Goal: Transaction & Acquisition: Purchase product/service

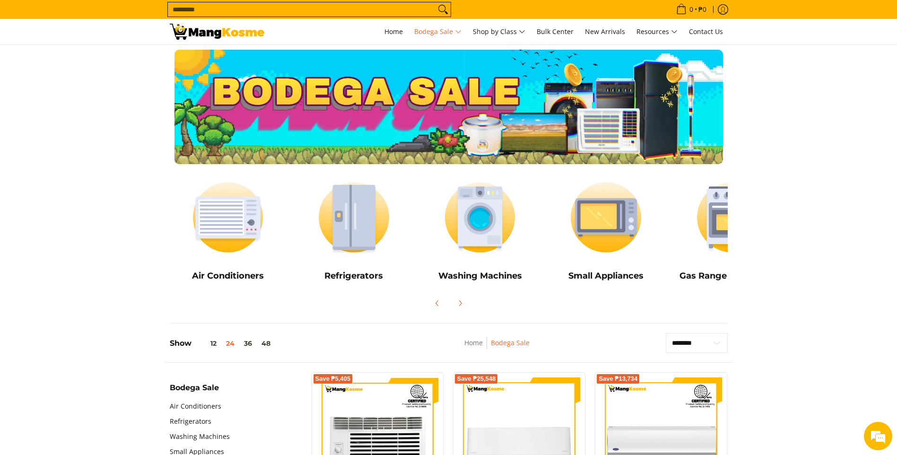
click at [282, 11] on input "Search..." at bounding box center [302, 9] width 268 height 14
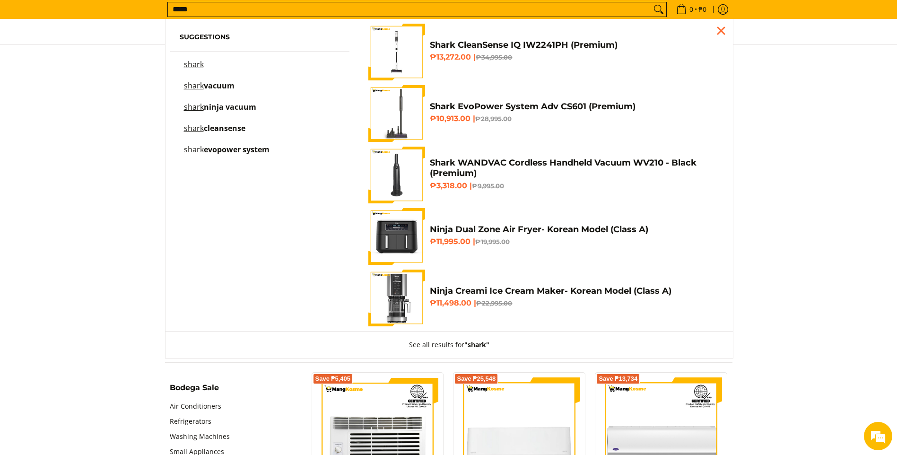
type input "*****"
click at [201, 86] on mark "shark" at bounding box center [194, 85] width 20 height 10
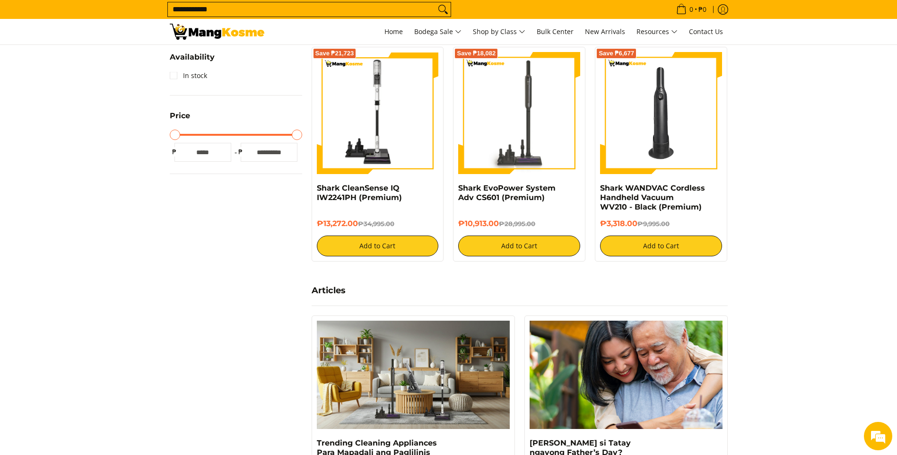
scroll to position [236, 0]
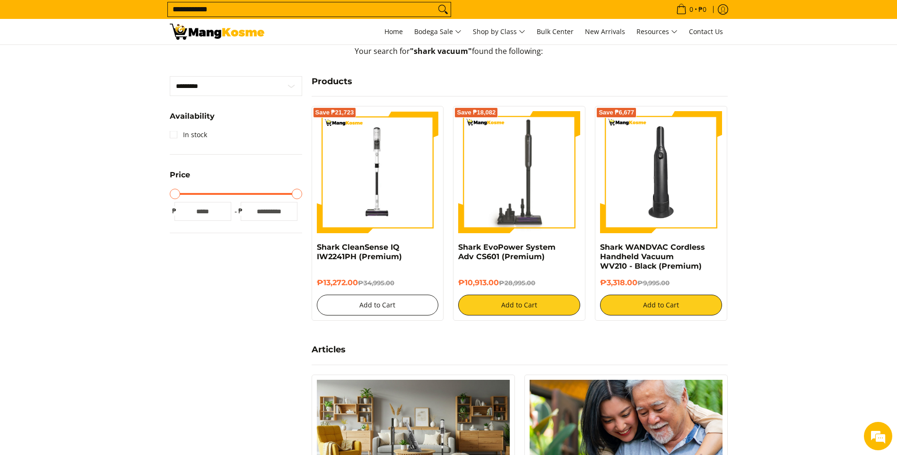
click at [387, 302] on button "Add to Cart" at bounding box center [378, 305] width 122 height 21
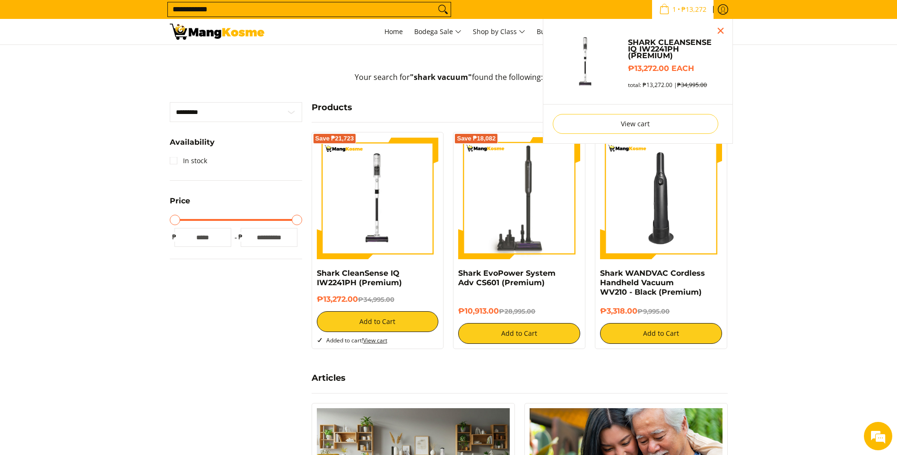
scroll to position [0, 0]
click at [645, 131] on link "View cart" at bounding box center [636, 124] width 166 height 20
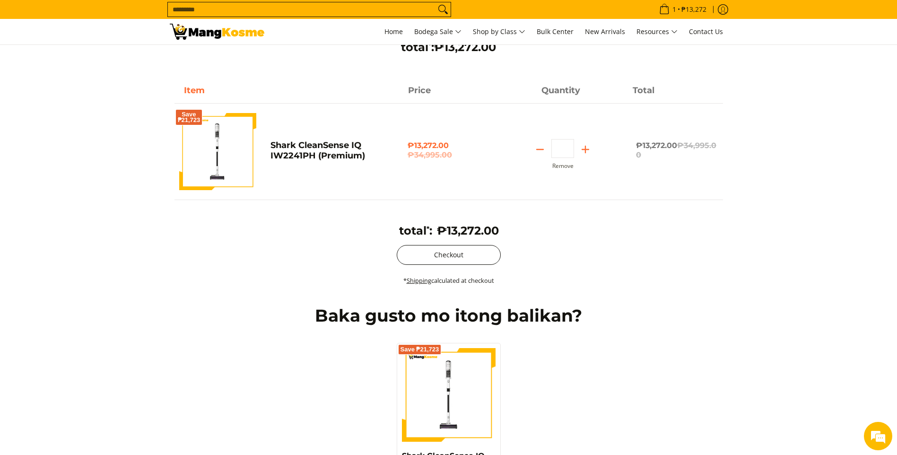
scroll to position [47, 0]
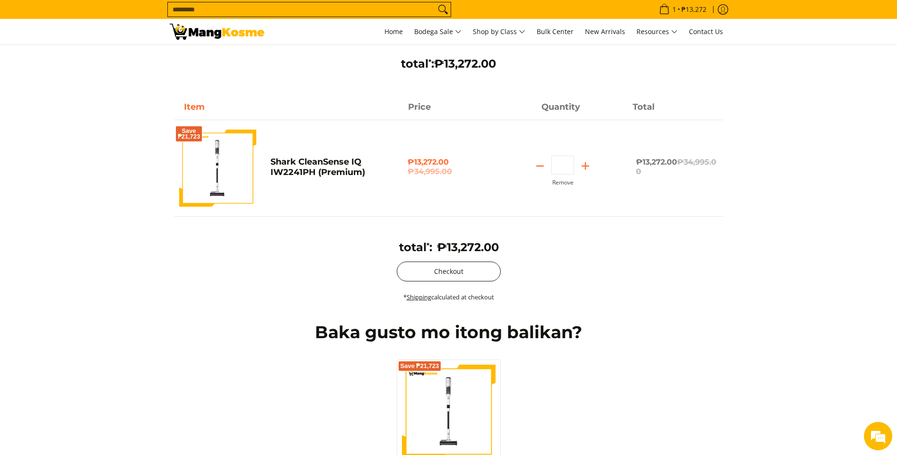
click at [435, 268] on button "Checkout" at bounding box center [449, 272] width 104 height 20
